Goal: Task Accomplishment & Management: Manage account settings

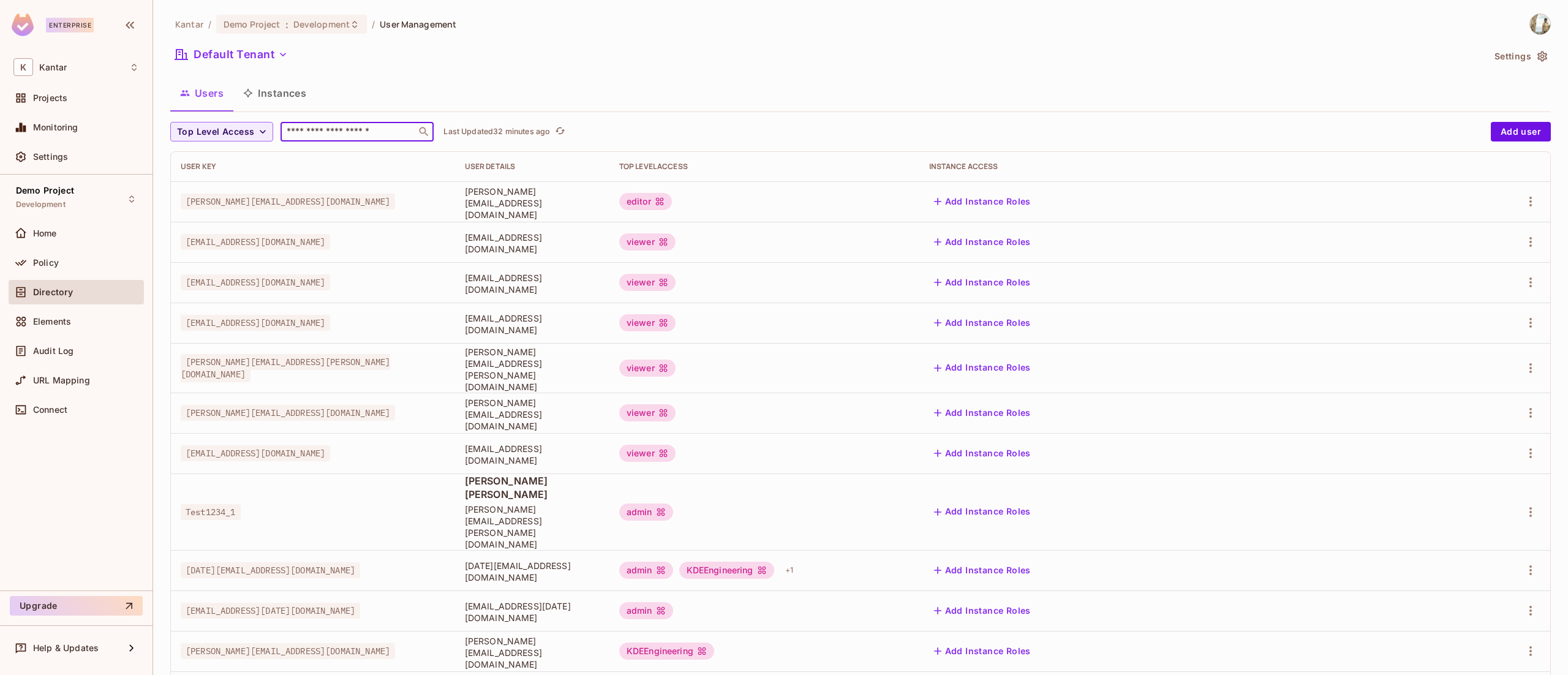
click at [319, 134] on input "text" at bounding box center [348, 131] width 129 height 12
type input "**********"
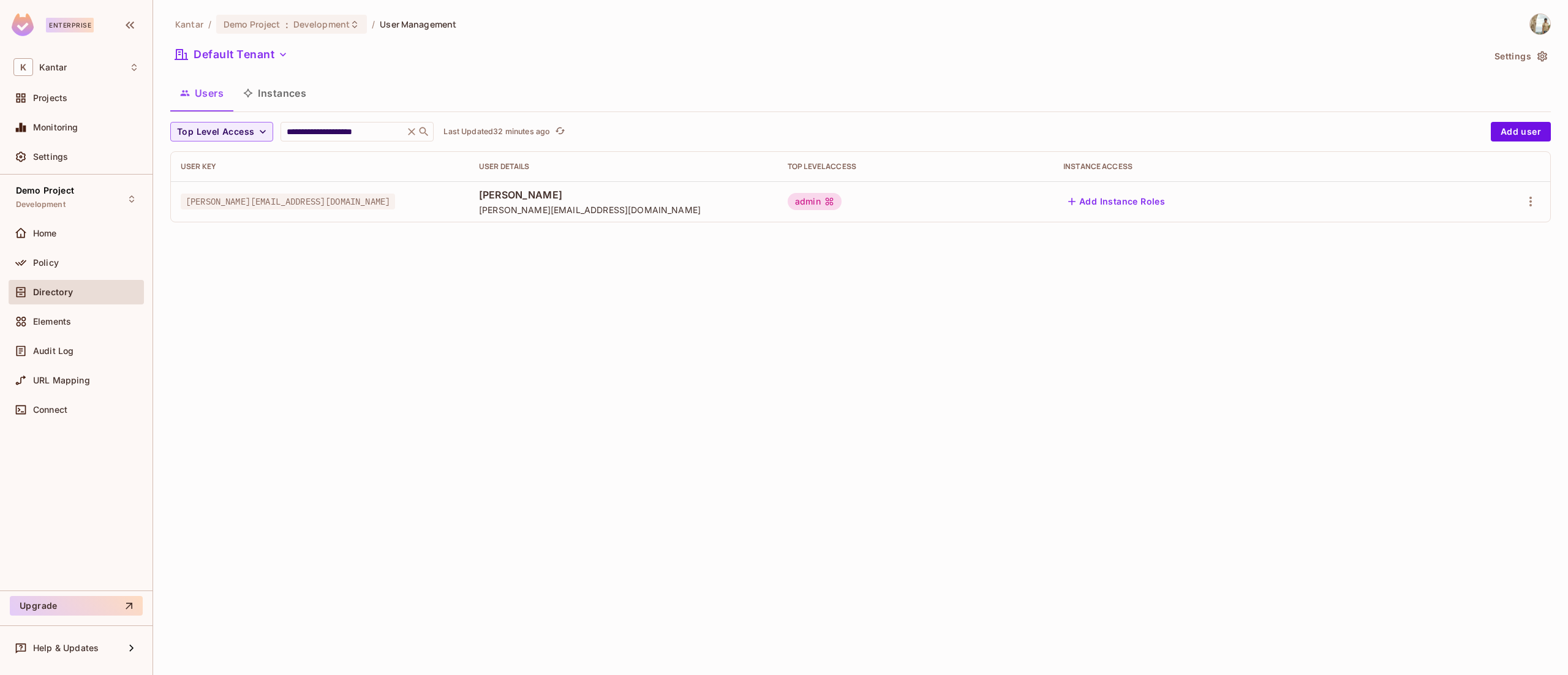
click at [1519, 210] on div at bounding box center [1491, 202] width 98 height 20
click at [1534, 197] on icon "button" at bounding box center [1530, 202] width 15 height 15
click at [1502, 229] on li "Edit" at bounding box center [1477, 230] width 108 height 27
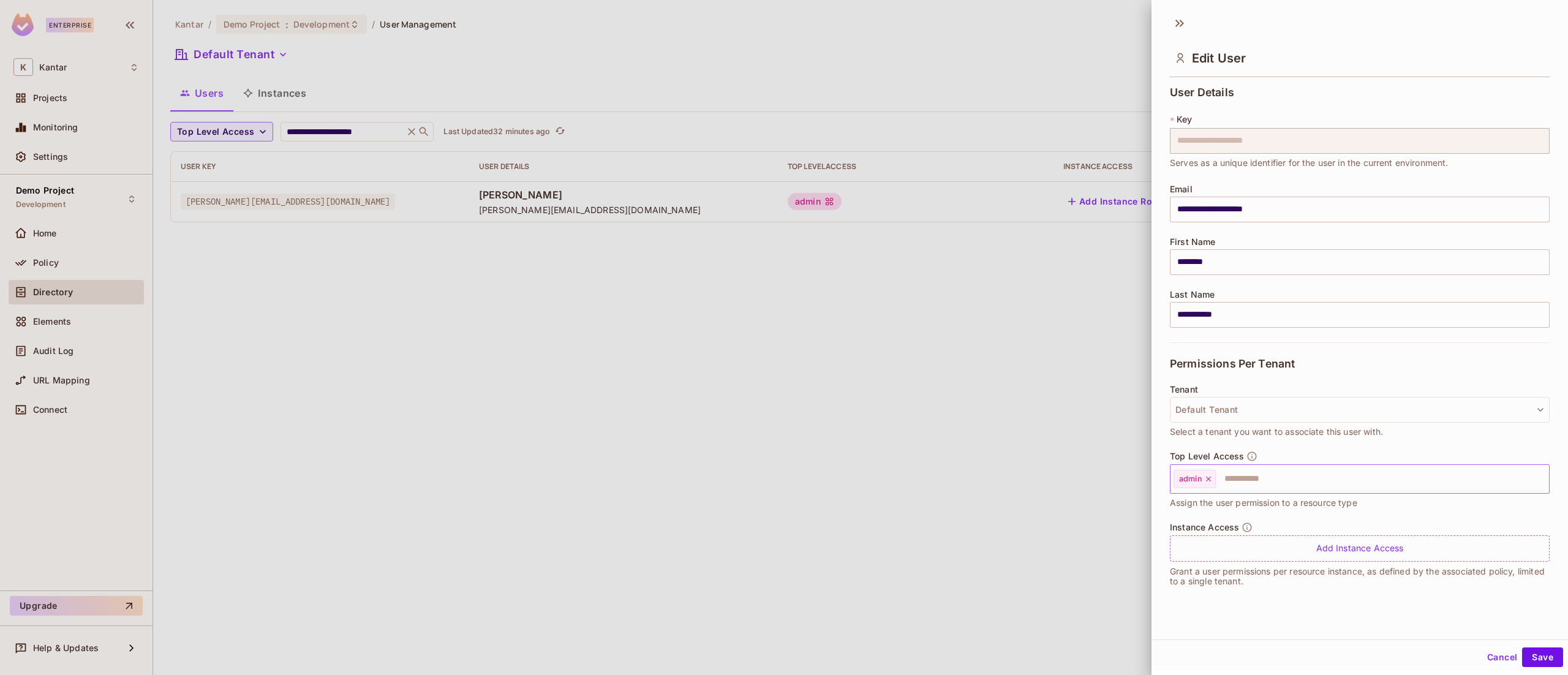
click at [1208, 477] on icon at bounding box center [1208, 478] width 8 height 8
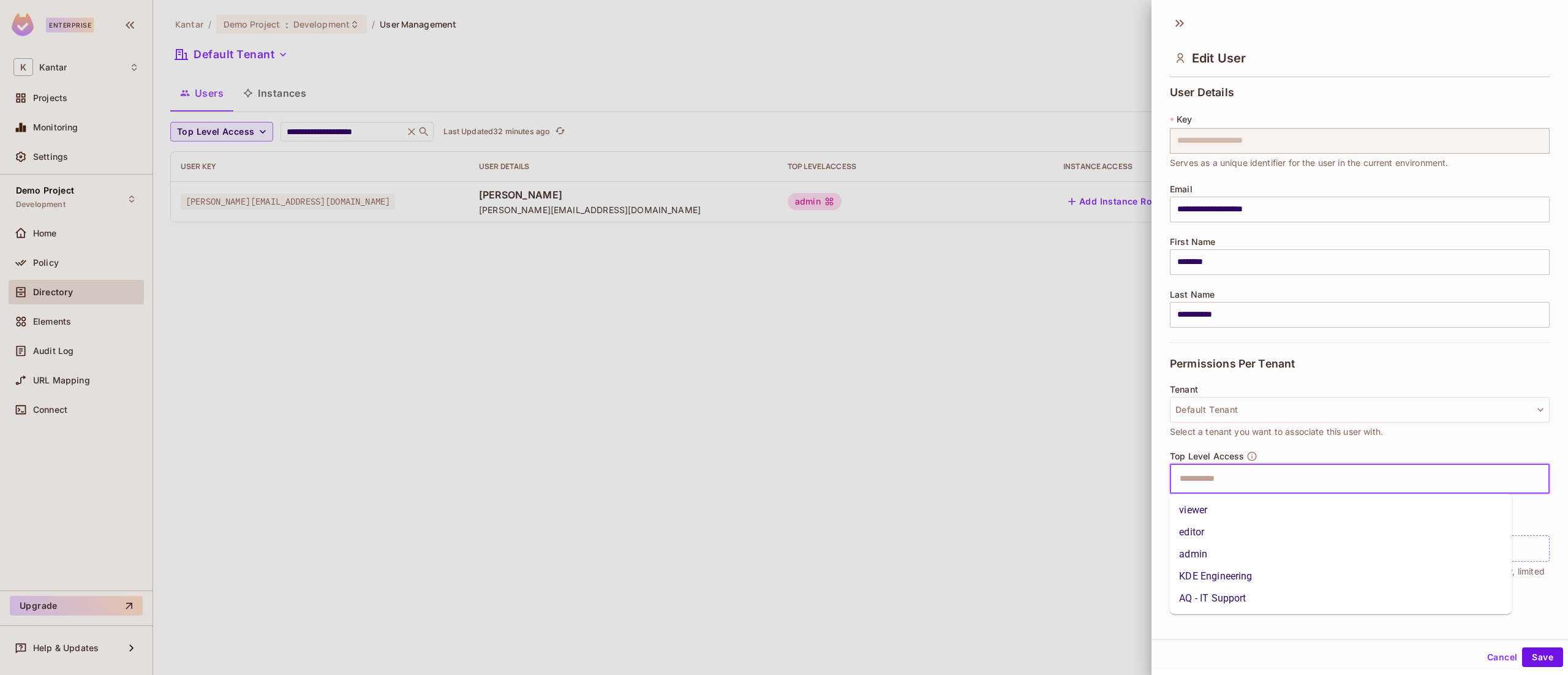
click at [1218, 477] on input "text" at bounding box center [1348, 479] width 353 height 25
click at [1217, 501] on li "viewer" at bounding box center [1340, 510] width 342 height 22
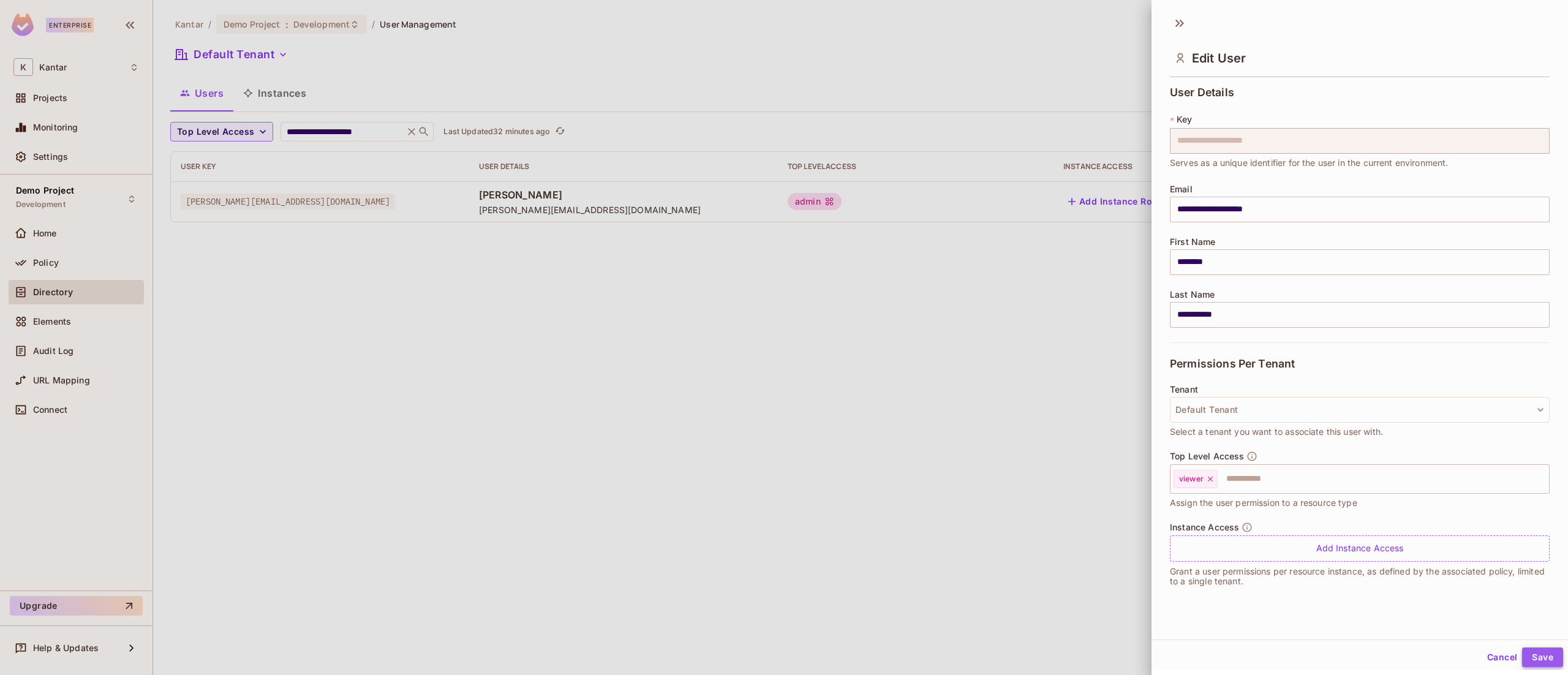
click at [1531, 654] on button "Save" at bounding box center [1543, 657] width 41 height 20
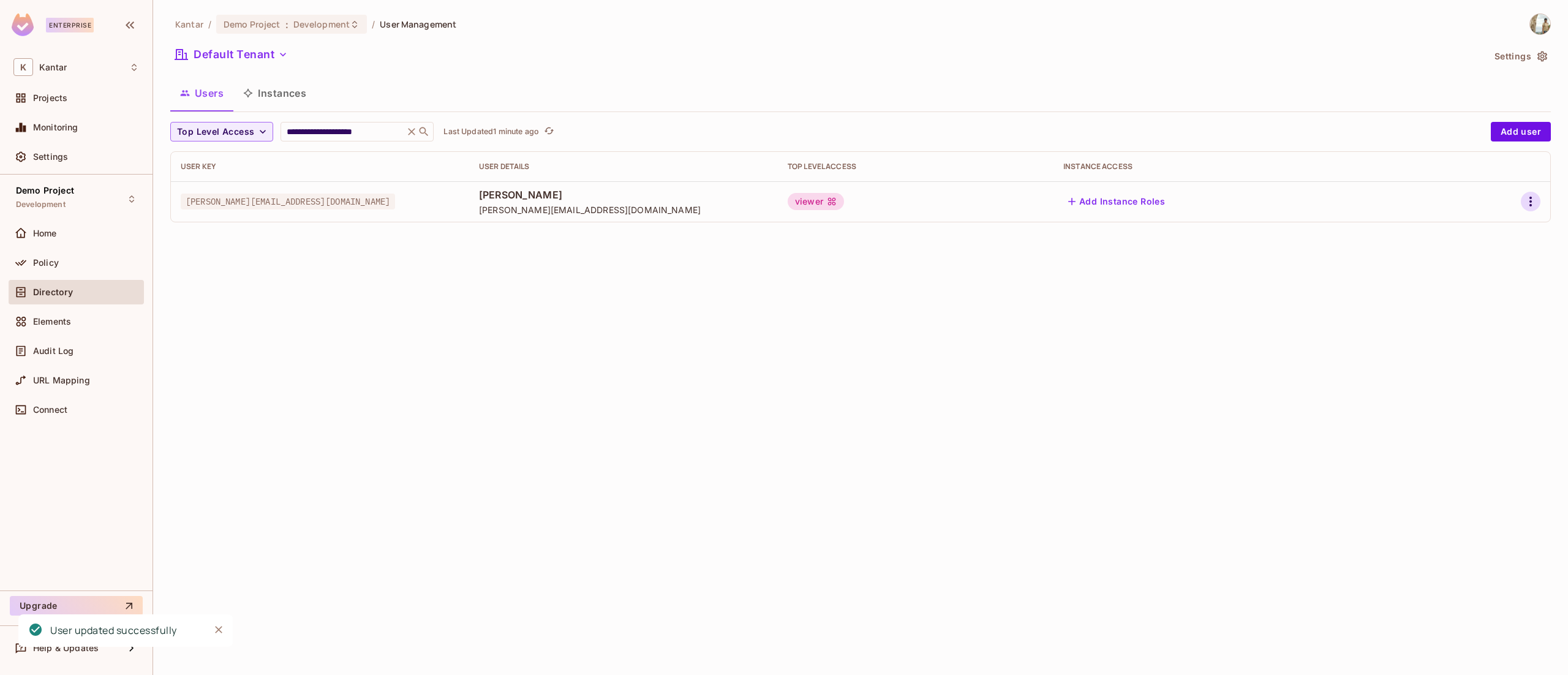
click at [1539, 205] on button "button" at bounding box center [1530, 202] width 20 height 20
click at [1493, 229] on li "Edit" at bounding box center [1477, 230] width 108 height 27
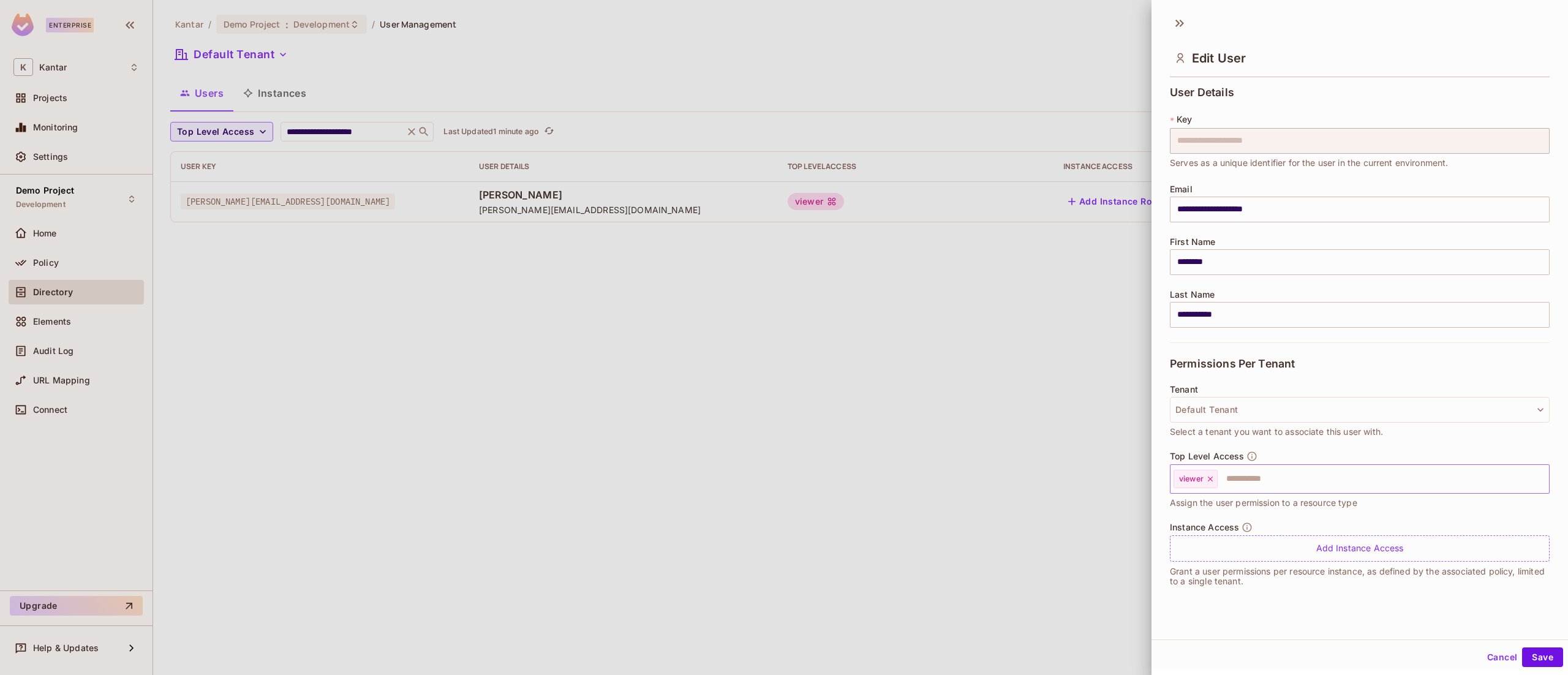
click at [1212, 478] on icon at bounding box center [1210, 478] width 8 height 8
click at [1212, 478] on input "text" at bounding box center [1348, 479] width 353 height 25
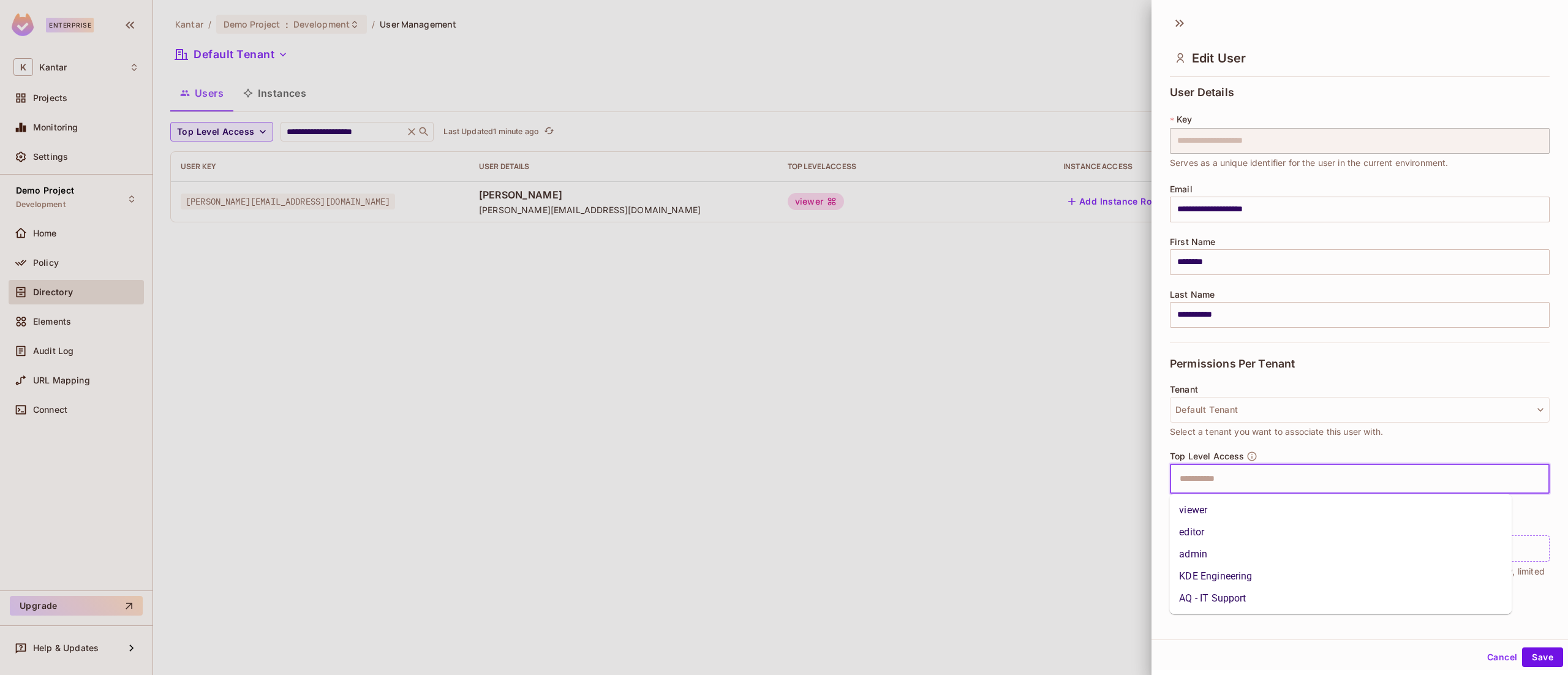
click at [1217, 554] on li "admin" at bounding box center [1340, 554] width 342 height 22
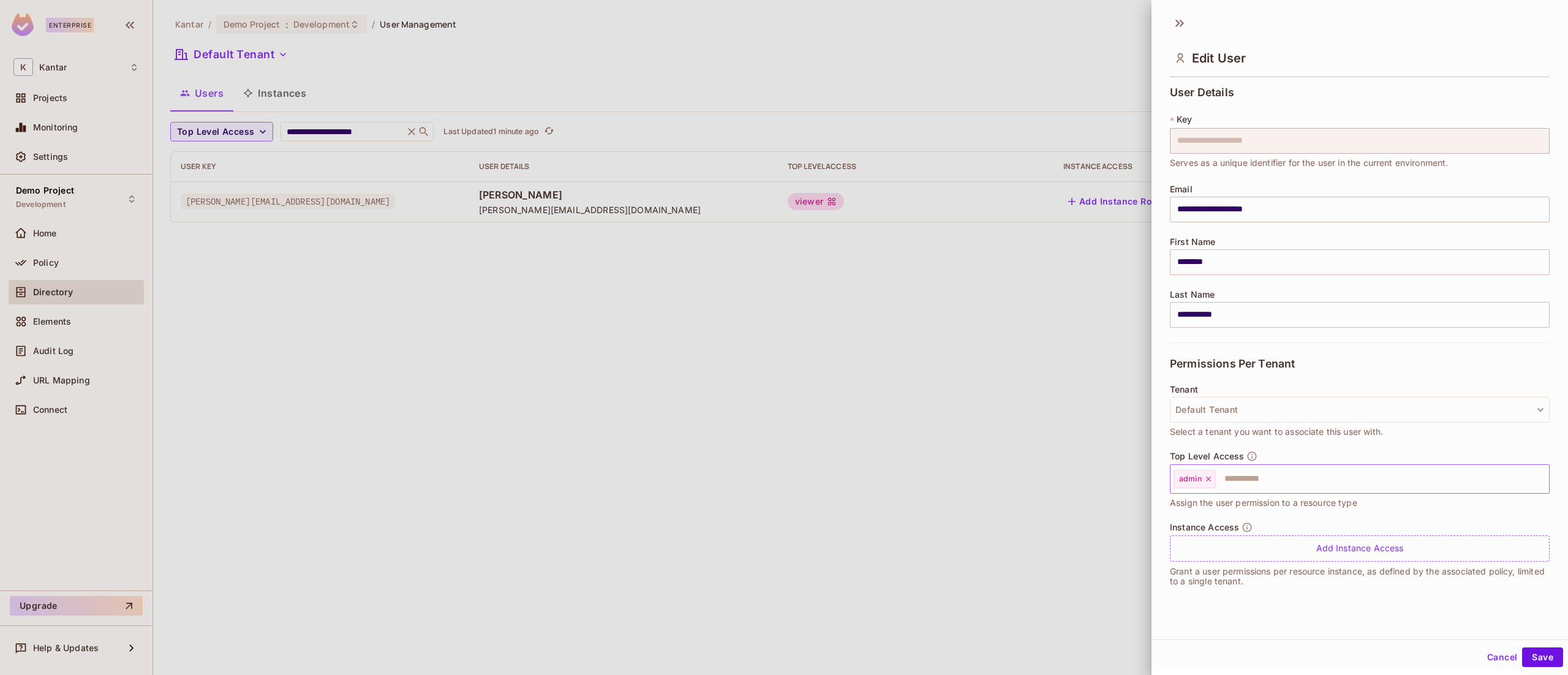
click at [1529, 646] on div "Cancel Save" at bounding box center [1359, 657] width 416 height 29
click at [1534, 646] on div "Cancel Save" at bounding box center [1359, 657] width 416 height 29
click at [1534, 658] on button "Save" at bounding box center [1543, 657] width 41 height 20
